Goal: Information Seeking & Learning: Check status

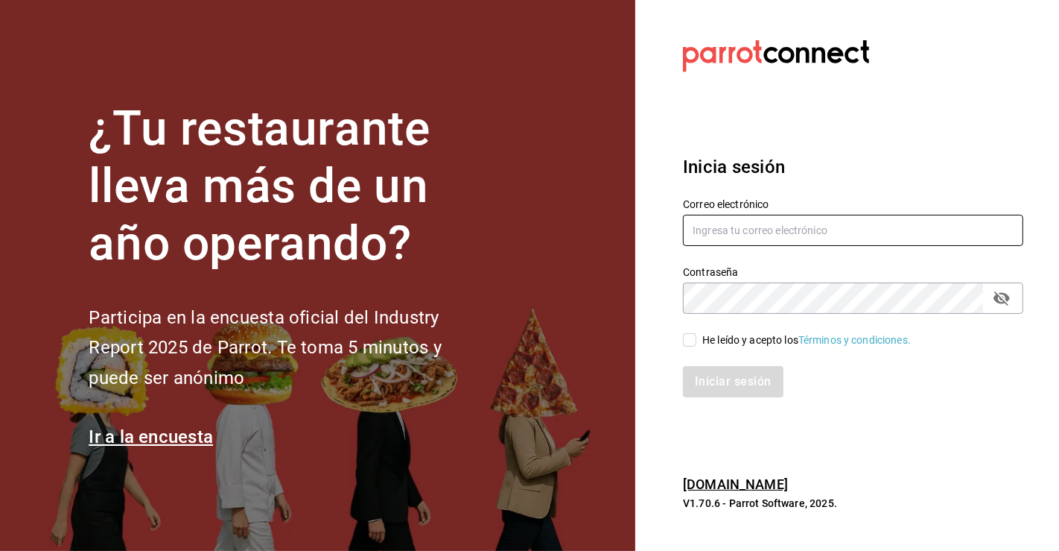
type input "carlos.valles@grupocosteno.com"
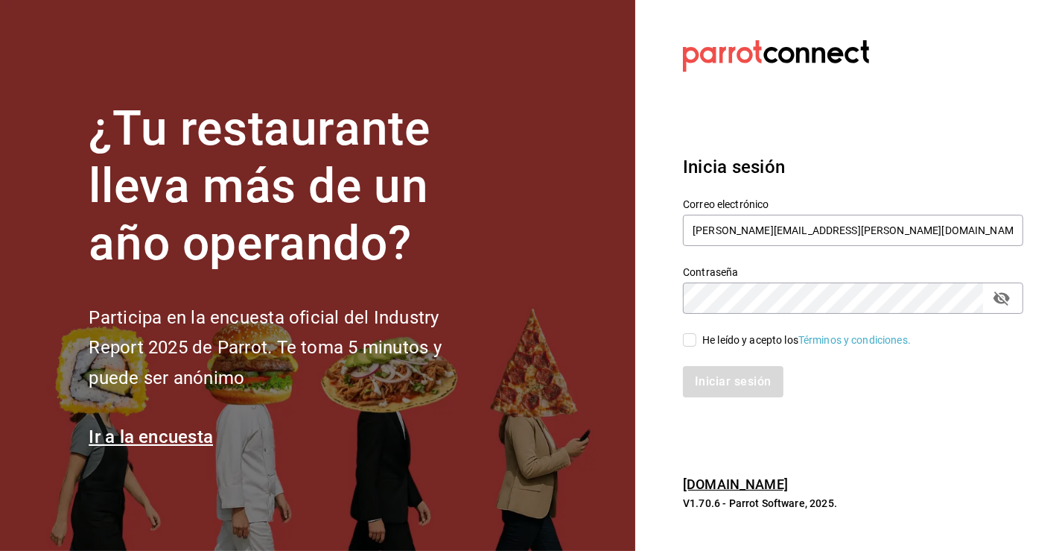
click at [696, 340] on label "He leído y acepto los Términos y condiciones." at bounding box center [797, 340] width 228 height 16
click at [696, 340] on input "He leído y acepto los Términos y condiciones." at bounding box center [689, 339] width 13 height 13
checkbox input "true"
click at [733, 399] on div "Inicia sesión Correo electrónico carlos.valles@grupocosteno.com Contraseña Cont…" at bounding box center [853, 275] width 340 height 279
click at [749, 387] on button "Iniciar sesión" at bounding box center [733, 381] width 101 height 31
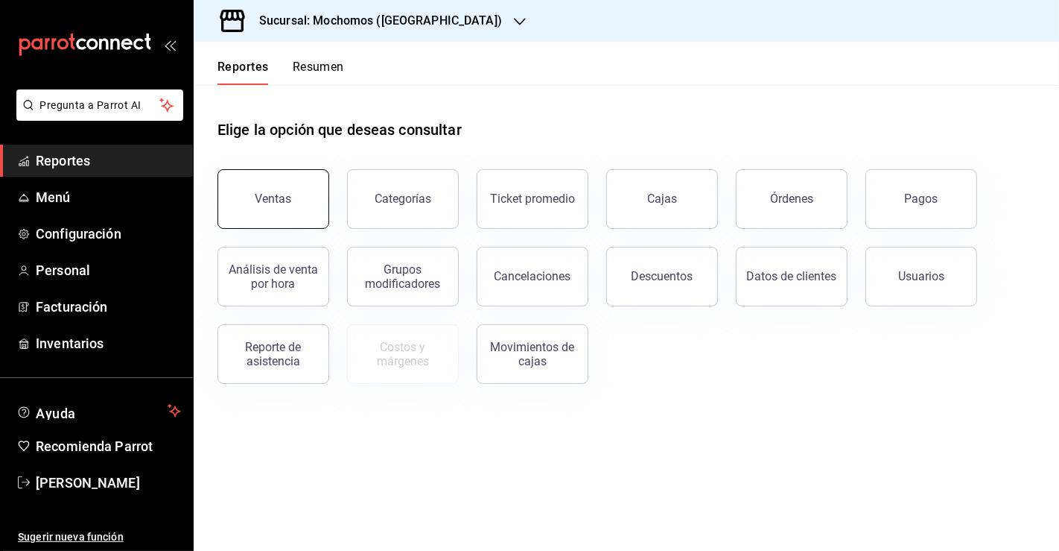
click at [306, 205] on button "Ventas" at bounding box center [274, 199] width 112 height 60
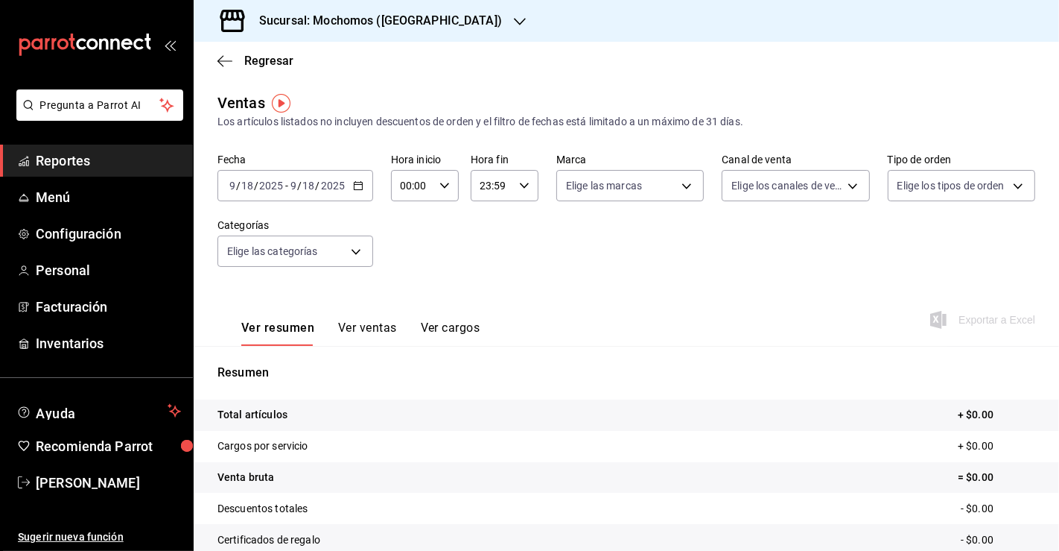
click at [108, 157] on span "Reportes" at bounding box center [108, 160] width 145 height 20
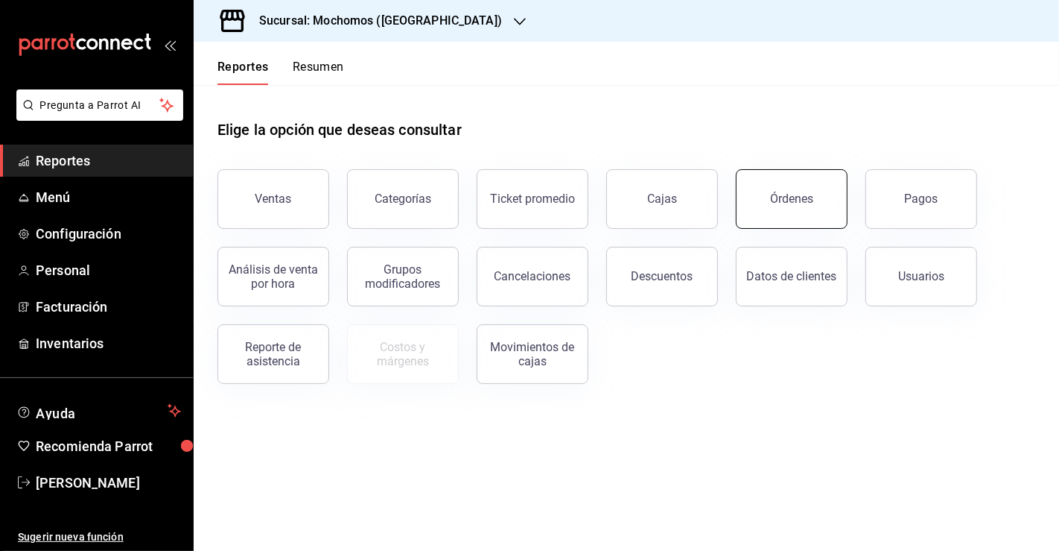
click at [819, 214] on button "Órdenes" at bounding box center [792, 199] width 112 height 60
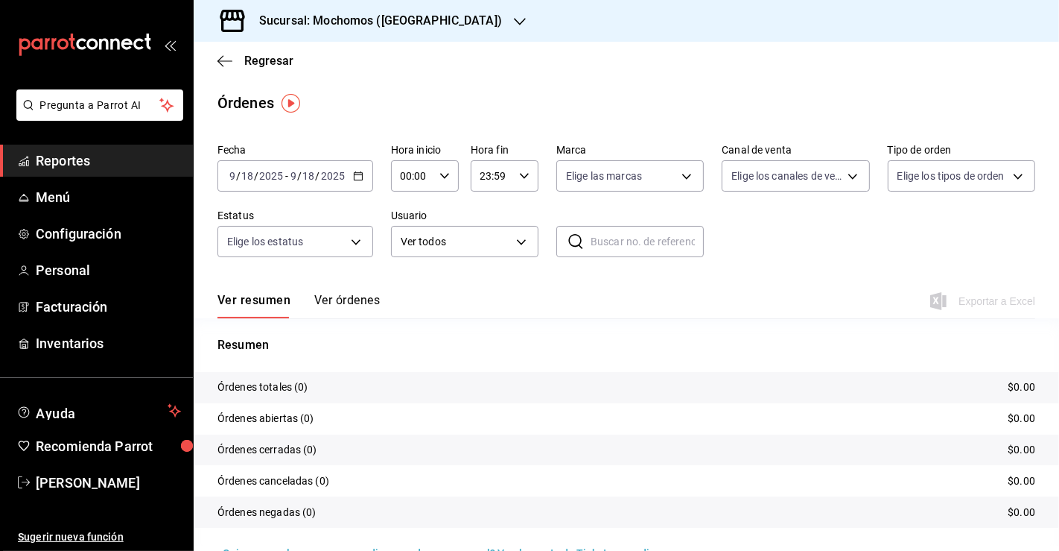
click at [359, 174] on icon "button" at bounding box center [358, 176] width 10 height 10
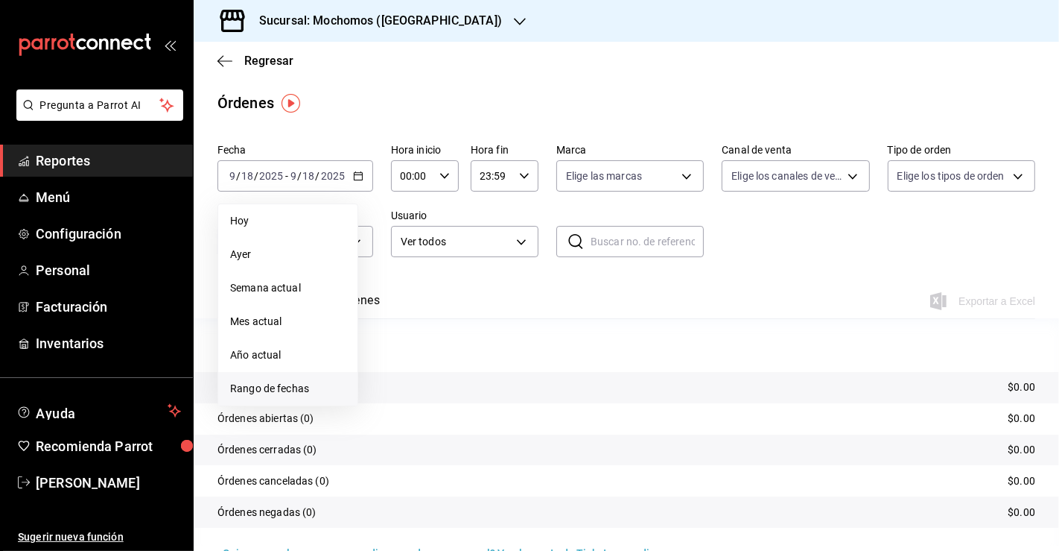
click at [304, 388] on span "Rango de fechas" at bounding box center [287, 389] width 115 height 16
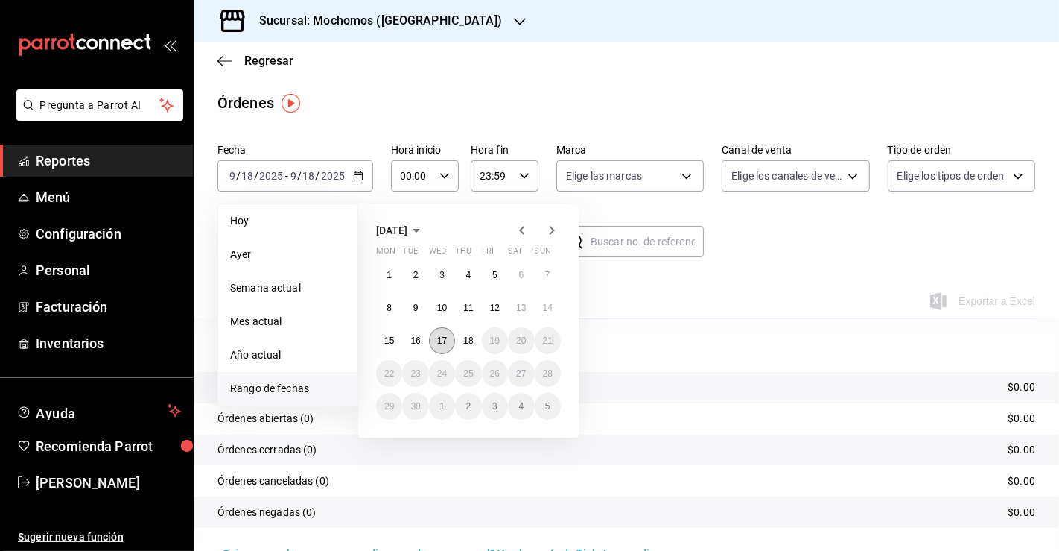
click at [441, 345] on abbr "17" at bounding box center [442, 340] width 10 height 10
click at [470, 348] on button "18" at bounding box center [468, 340] width 26 height 27
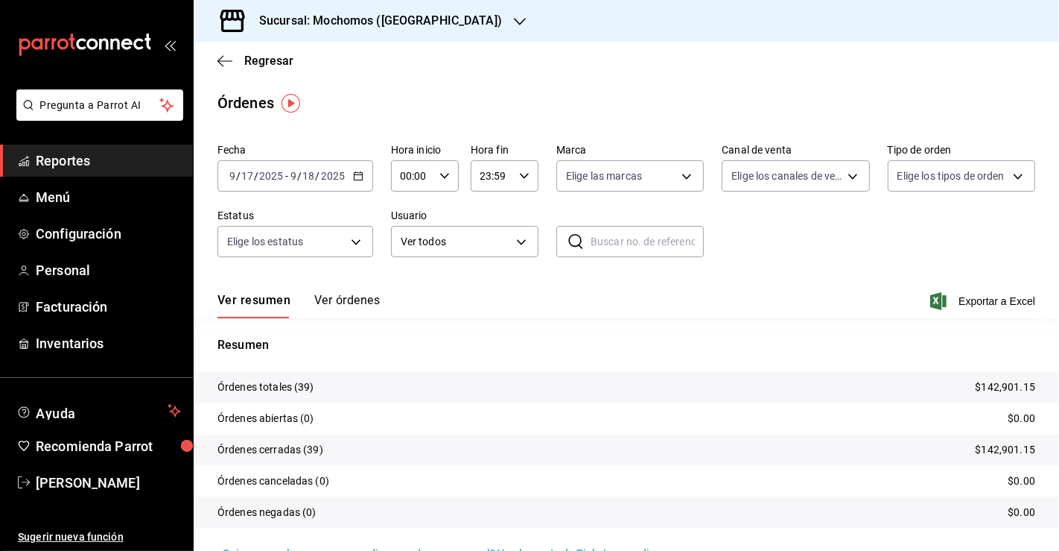
click at [441, 172] on icon "button" at bounding box center [445, 176] width 10 height 10
click at [405, 304] on button "04" at bounding box center [407, 312] width 28 height 30
type input "04:00"
click at [520, 174] on div at bounding box center [529, 275] width 1059 height 551
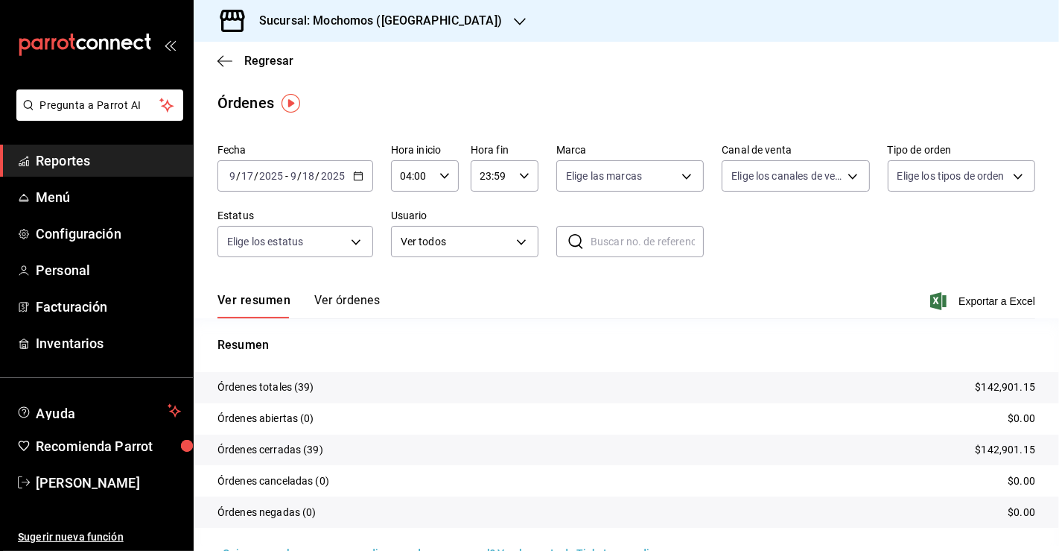
click at [520, 174] on icon "button" at bounding box center [524, 176] width 10 height 10
click at [489, 214] on button "09" at bounding box center [485, 203] width 28 height 30
type input "09:59"
click at [432, 22] on div at bounding box center [529, 275] width 1059 height 551
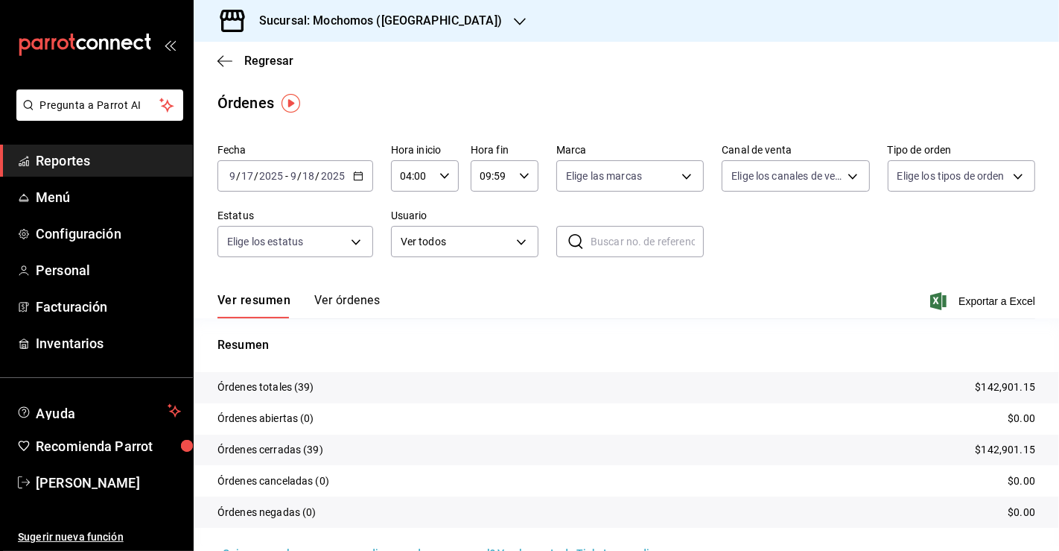
click at [514, 23] on icon "button" at bounding box center [520, 22] width 12 height 12
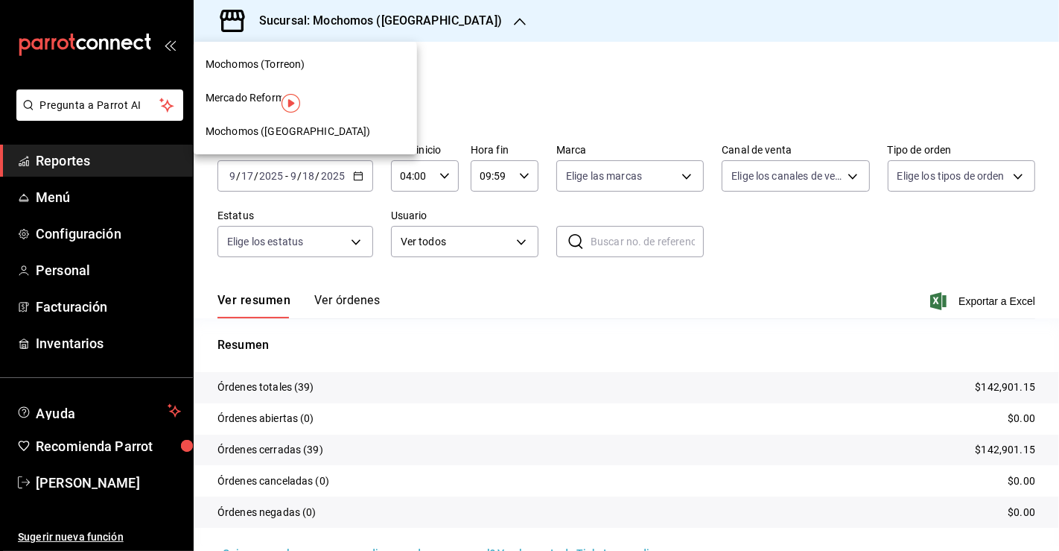
click at [259, 127] on span "Mochomos ([GEOGRAPHIC_DATA])" at bounding box center [288, 132] width 165 height 16
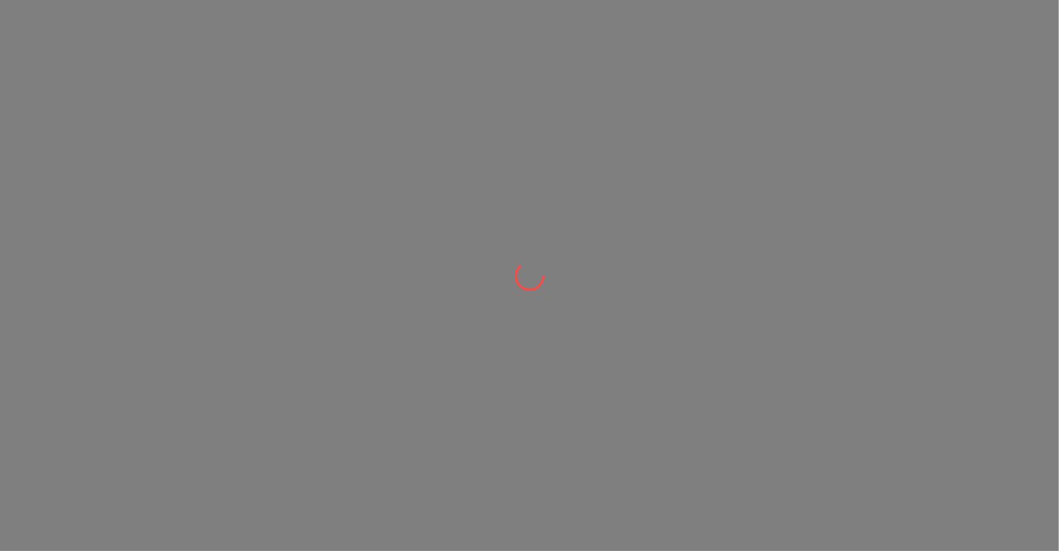
drag, startPoint x: 555, startPoint y: 303, endPoint x: 649, endPoint y: 495, distance: 213.2
click at [649, 495] on div at bounding box center [529, 275] width 1059 height 551
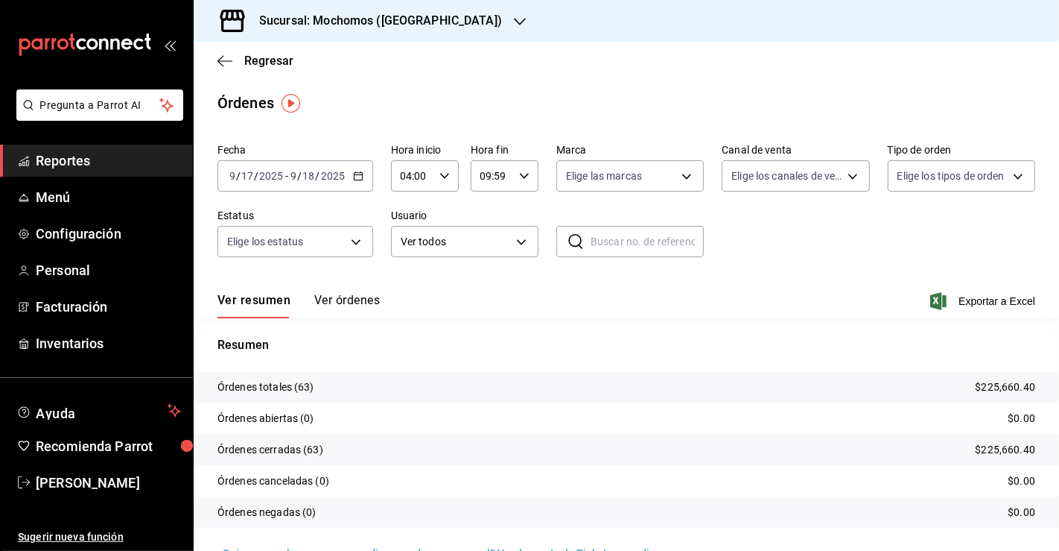
click at [106, 167] on span "Reportes" at bounding box center [108, 160] width 145 height 20
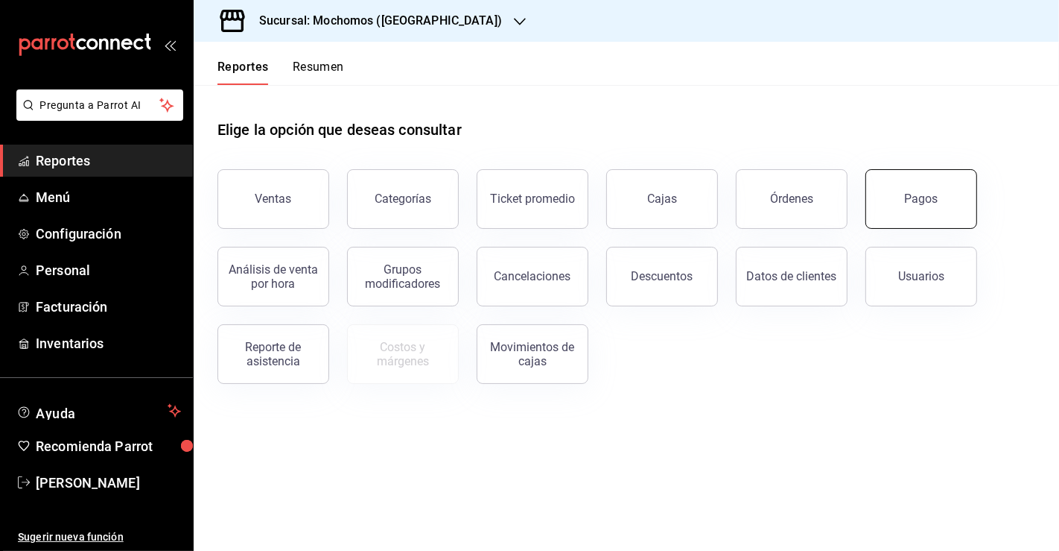
click at [911, 209] on button "Pagos" at bounding box center [922, 199] width 112 height 60
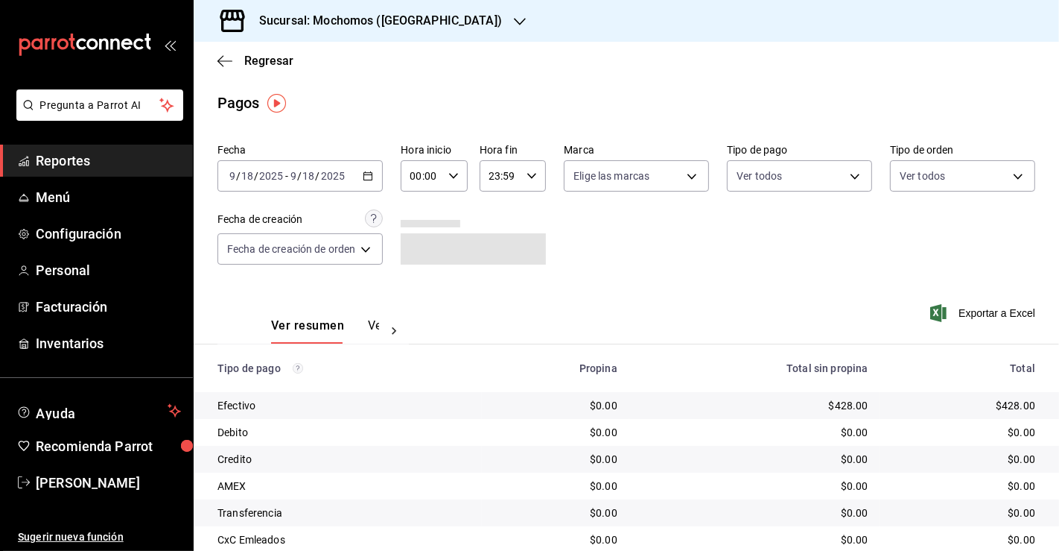
click at [358, 177] on div "[DATE] [DATE] - [DATE] [DATE]" at bounding box center [300, 175] width 165 height 31
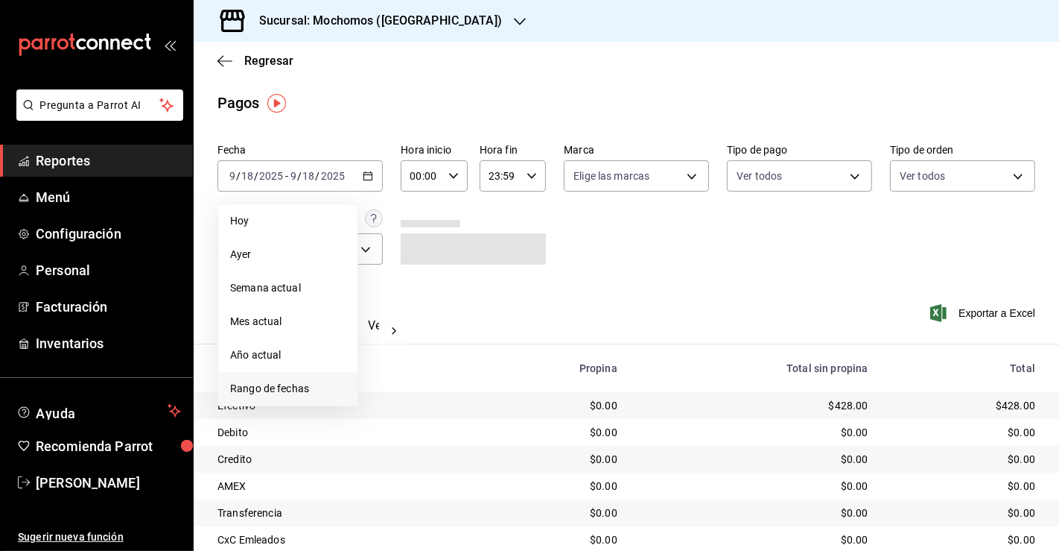
click at [289, 384] on span "Rango de fechas" at bounding box center [287, 389] width 115 height 16
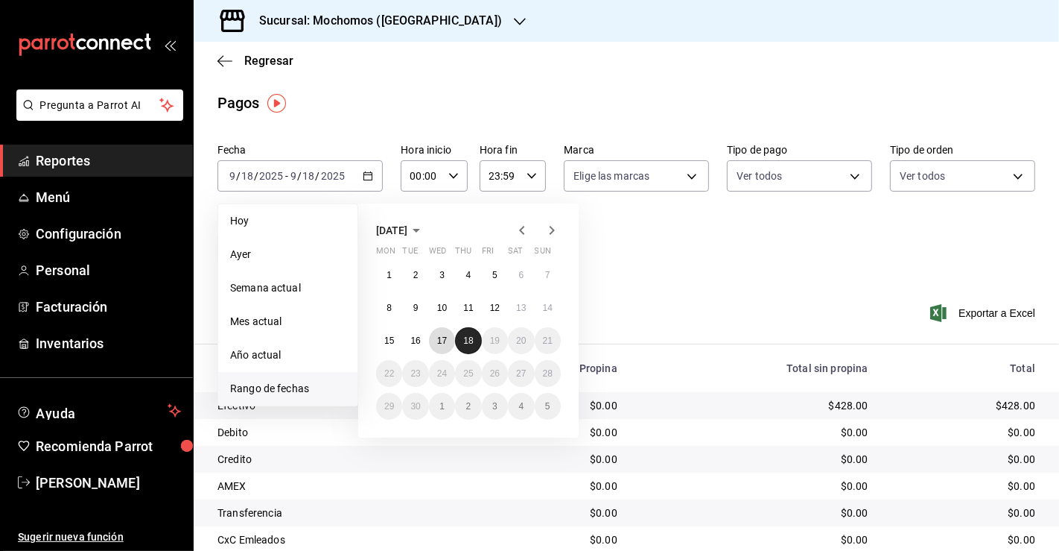
drag, startPoint x: 431, startPoint y: 335, endPoint x: 460, endPoint y: 336, distance: 28.3
click at [435, 335] on button "17" at bounding box center [442, 340] width 26 height 27
click at [466, 337] on abbr "18" at bounding box center [468, 340] width 10 height 10
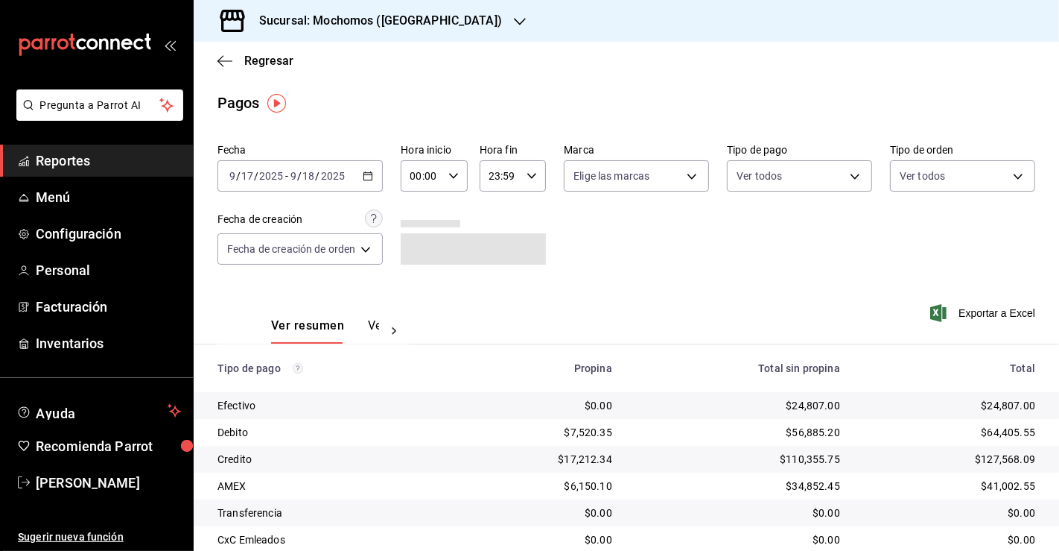
click at [462, 177] on div "00:00 Hora inicio" at bounding box center [434, 175] width 66 height 31
click at [424, 286] on button "03" at bounding box center [418, 274] width 27 height 30
type input "03:00"
click at [626, 267] on div at bounding box center [529, 275] width 1059 height 551
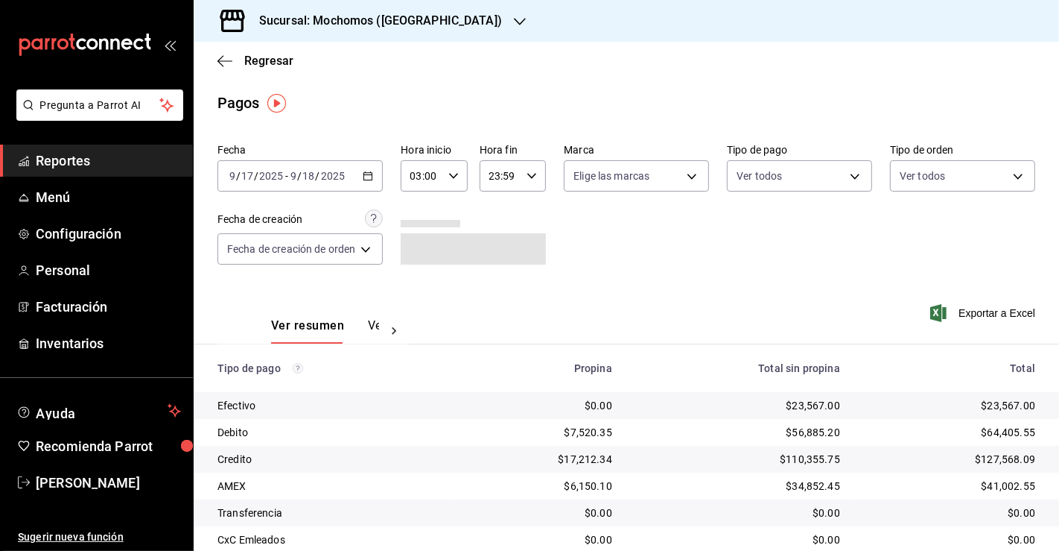
click at [530, 173] on icon "button" at bounding box center [532, 176] width 10 height 10
click at [491, 212] on span "03" at bounding box center [495, 209] width 9 height 12
type input "03:59"
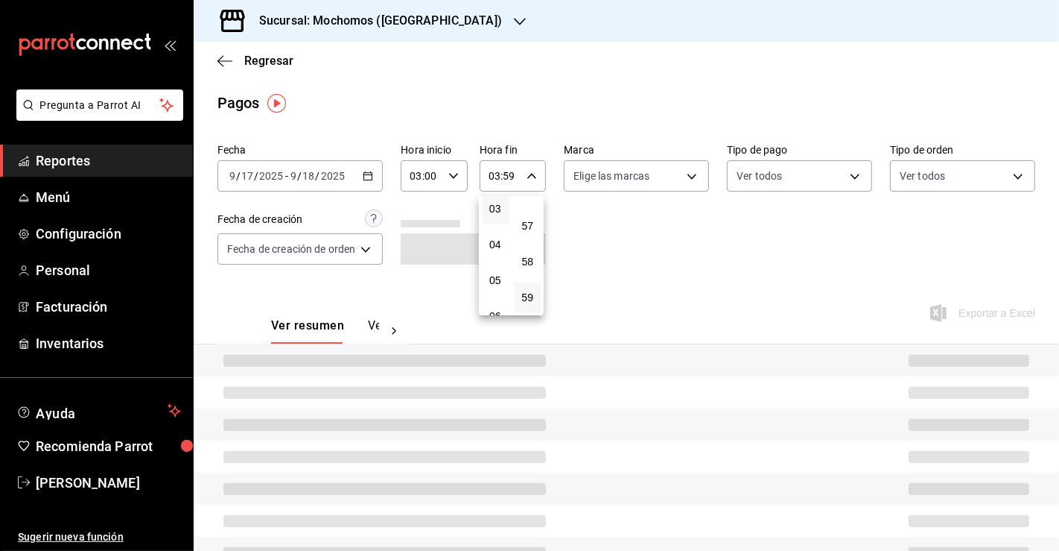
click at [767, 307] on div at bounding box center [529, 275] width 1059 height 551
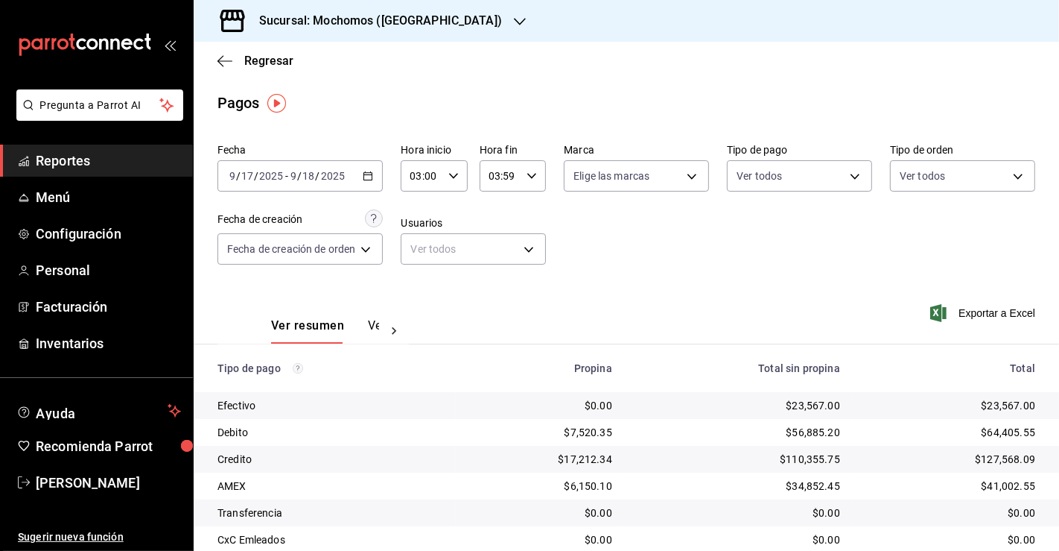
click at [797, 402] on div "$23,567.00" at bounding box center [738, 405] width 204 height 15
copy div "23,567.00"
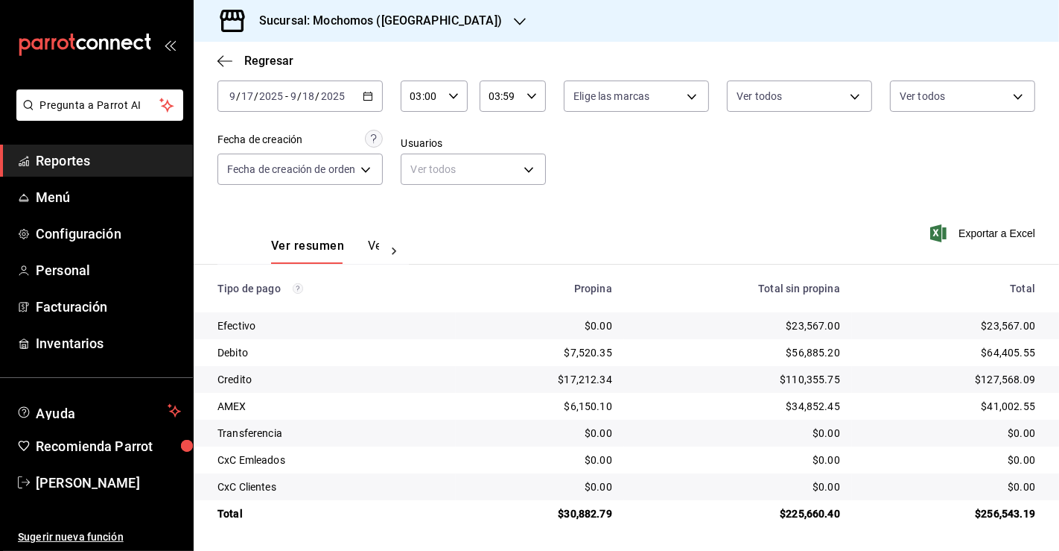
click at [578, 509] on div "$30,882.79" at bounding box center [540, 513] width 145 height 15
copy div "30,882.79"
click at [802, 329] on div "$23,567.00" at bounding box center [738, 325] width 204 height 15
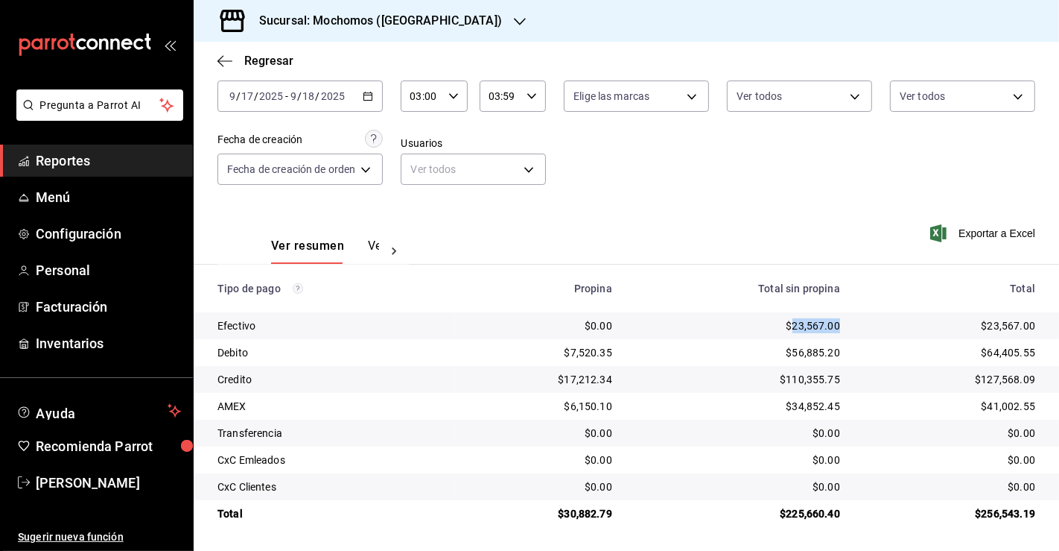
copy div "23,567.00"
click at [593, 516] on div "$30,882.79" at bounding box center [540, 513] width 145 height 15
copy div "30,882.79"
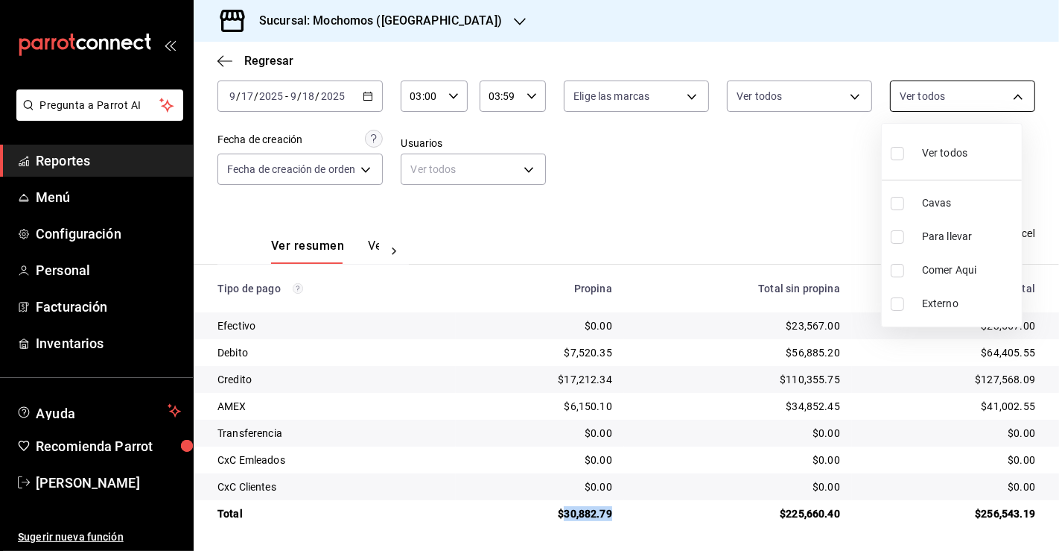
click at [972, 107] on body "Pregunta a Parrot AI Reportes Menú Configuración Personal Facturación Inventari…" at bounding box center [529, 275] width 1059 height 551
click at [645, 309] on div at bounding box center [529, 275] width 1059 height 551
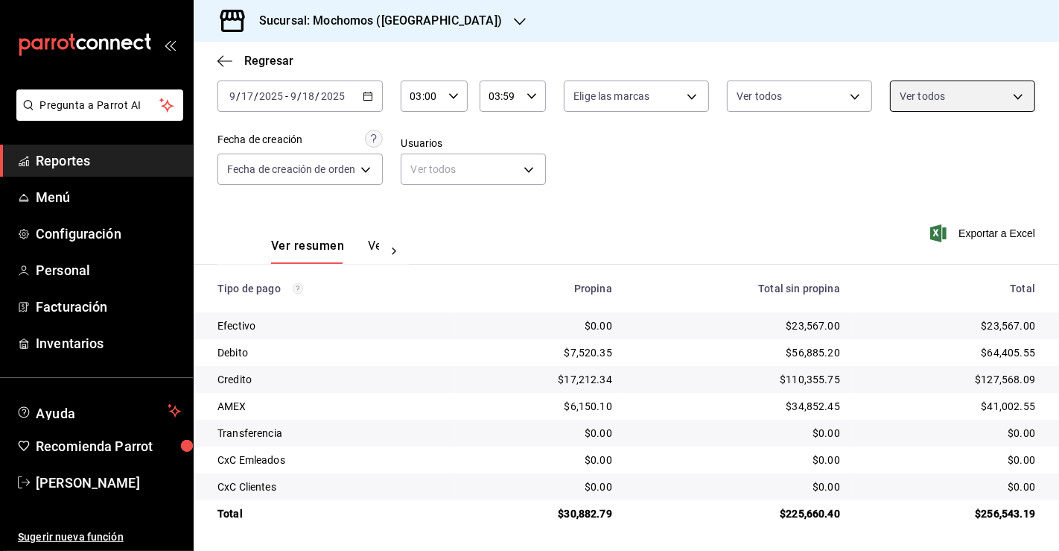
scroll to position [0, 0]
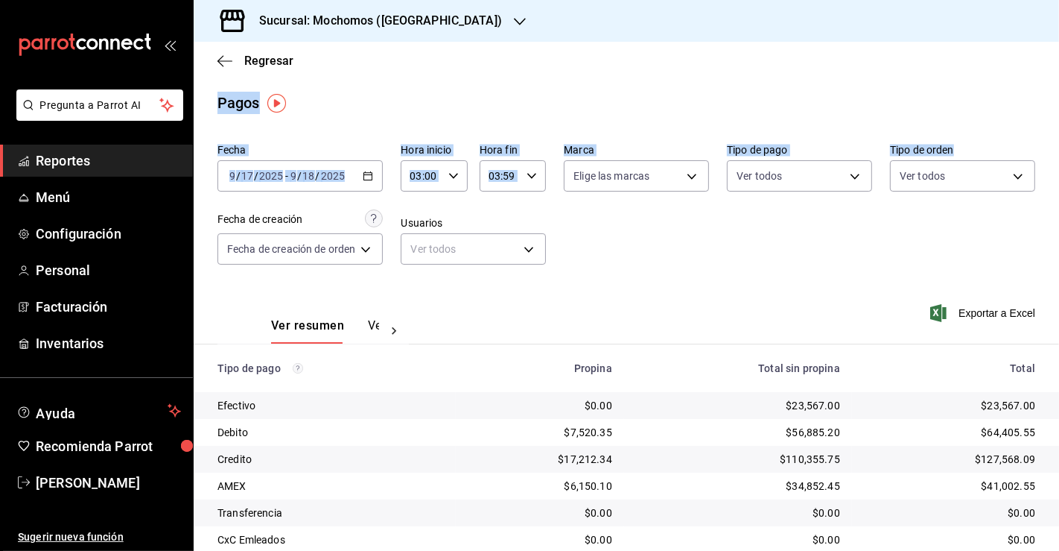
drag, startPoint x: 878, startPoint y: 27, endPoint x: 883, endPoint y: 229, distance: 202.0
click at [883, 229] on div "Sucursal: Mochomos ([GEOGRAPHIC_DATA]) Regresar Pagos Fecha [DATE] [DATE] - [DA…" at bounding box center [627, 275] width 866 height 551
click at [834, 267] on div "Fecha [DATE] [DATE] - [DATE] [DATE] Hora inicio 03:00 Hora inicio Hora fin 03:5…" at bounding box center [627, 210] width 818 height 145
click at [765, 280] on div "Fecha [DATE] [DATE] - [DATE] [DATE] Hora inicio 03:00 Hora inicio Hora fin 03:5…" at bounding box center [627, 210] width 818 height 145
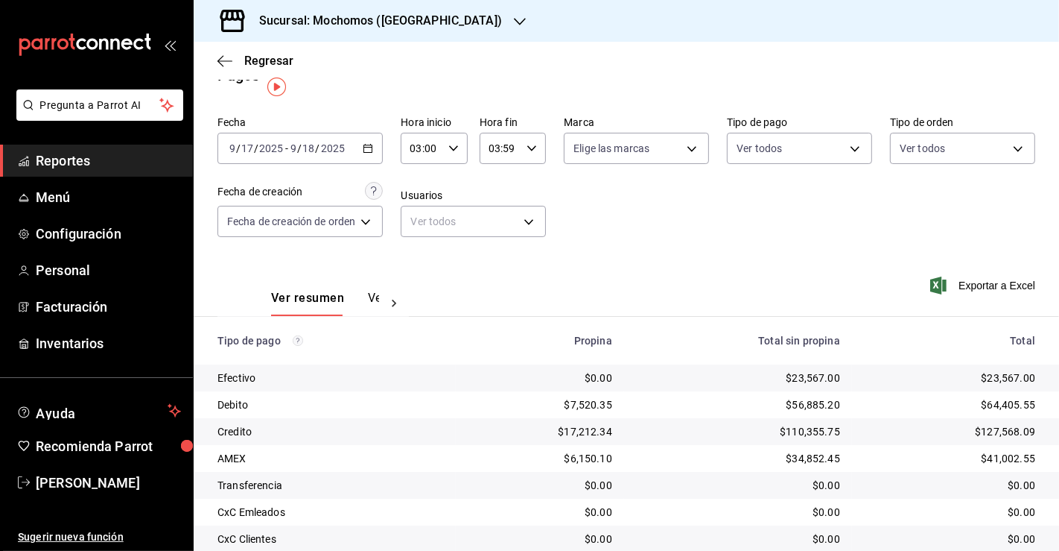
scroll to position [80, 0]
